Goal: Task Accomplishment & Management: Use online tool/utility

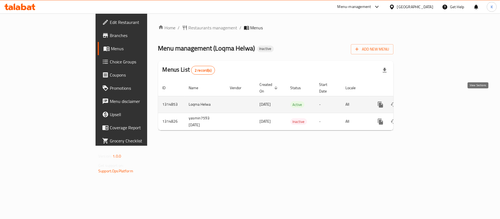
click at [424, 101] on icon "enhanced table" at bounding box center [420, 104] width 7 height 7
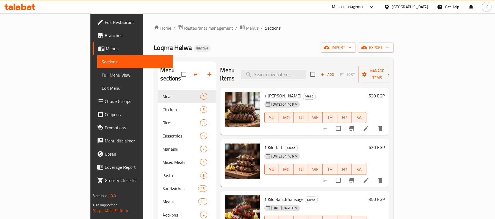
click at [102, 77] on span "Full Menu View" at bounding box center [135, 75] width 67 height 7
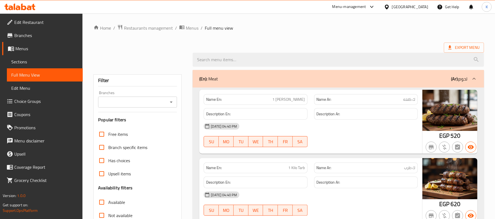
scroll to position [77, 0]
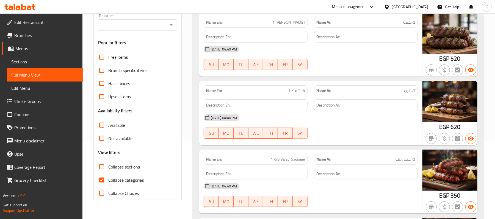
click at [117, 177] on span "Collapse categories" at bounding box center [125, 180] width 35 height 7
click at [108, 177] on input "Collapse categories" at bounding box center [101, 180] width 13 height 13
checkbox input "false"
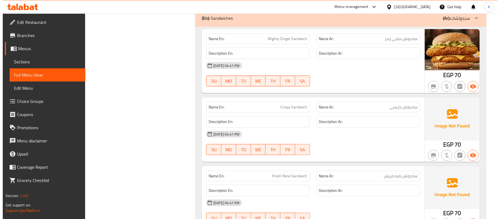
scroll to position [0, 0]
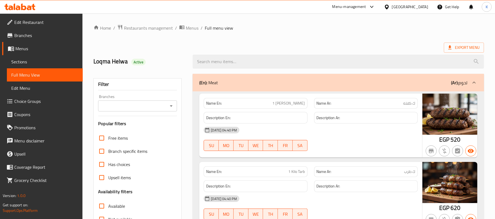
click at [23, 62] on span "Sections" at bounding box center [44, 62] width 67 height 7
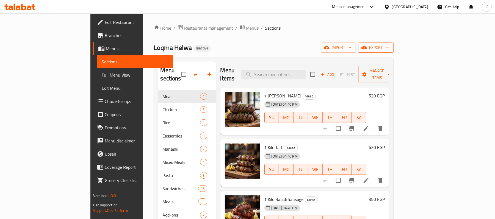
click at [389, 48] on span "export" at bounding box center [375, 47] width 27 height 7
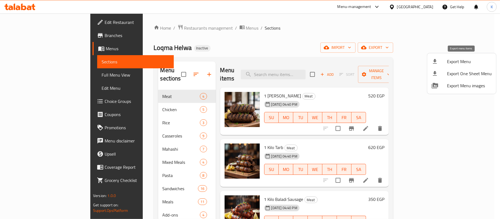
click at [442, 58] on div at bounding box center [439, 61] width 15 height 7
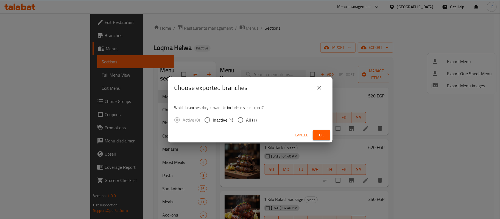
click at [262, 121] on div "Which branches do you want to include in your export? Active (0) Inactive (1) A…" at bounding box center [250, 113] width 165 height 29
click at [253, 117] on span "All (1)" at bounding box center [251, 120] width 11 height 7
click at [246, 116] on input "All (1)" at bounding box center [241, 120] width 12 height 12
radio input "true"
click at [328, 131] on button "Ok" at bounding box center [322, 135] width 18 height 10
